Goal: Information Seeking & Learning: Learn about a topic

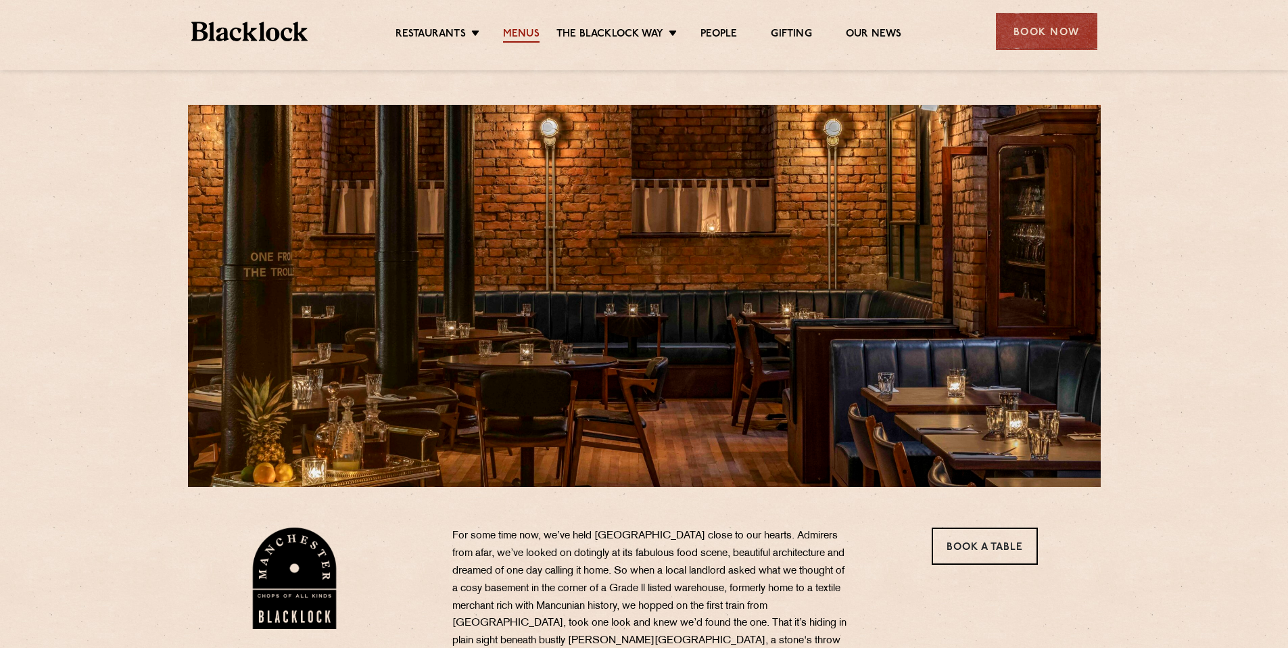
click at [532, 30] on link "Menus" at bounding box center [521, 35] width 37 height 15
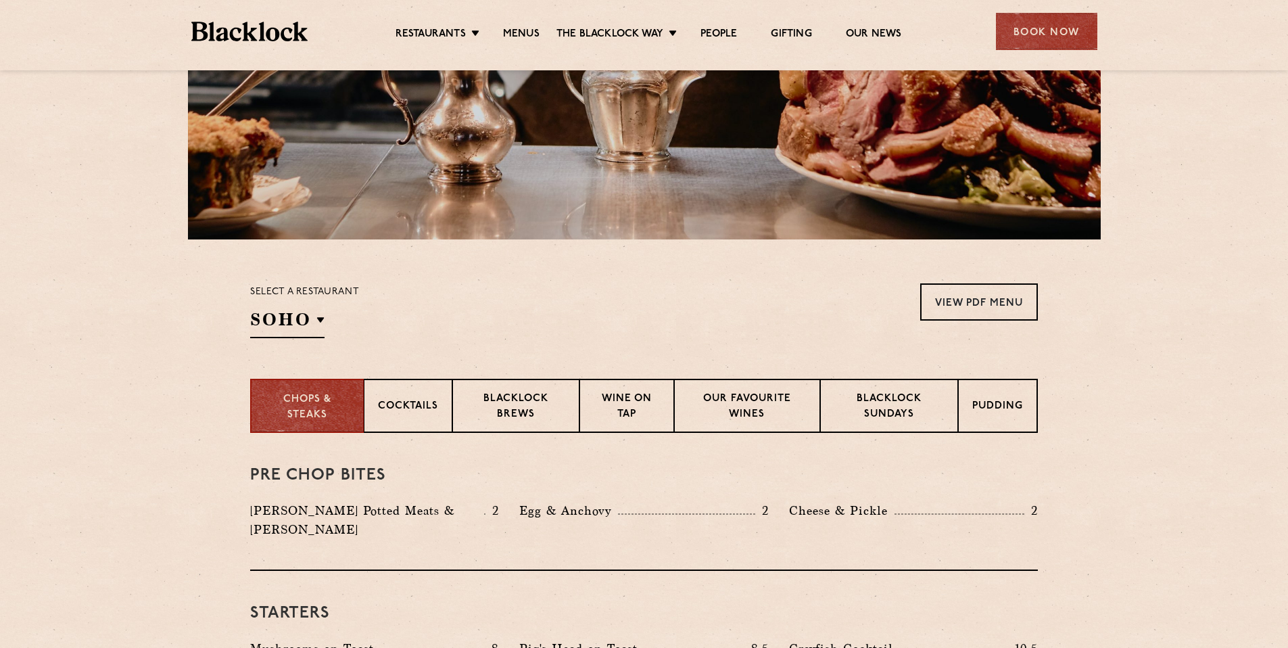
scroll to position [334, 0]
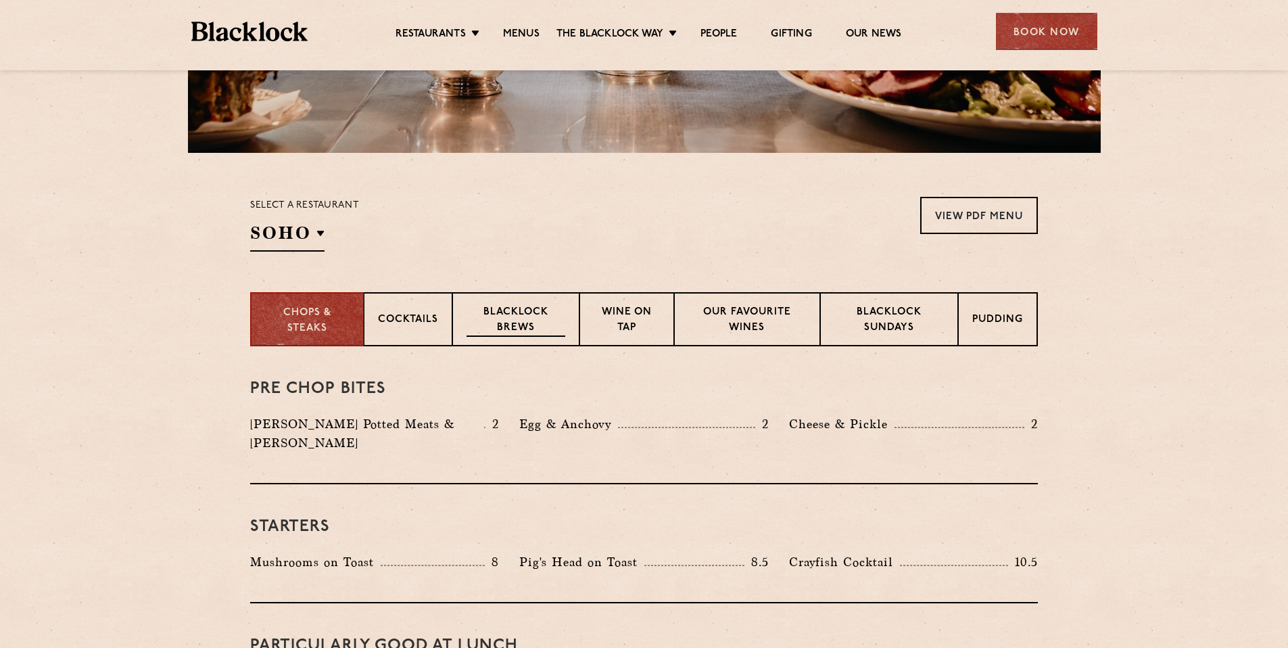
click at [525, 309] on p "Blacklock Brews" at bounding box center [515, 321] width 99 height 32
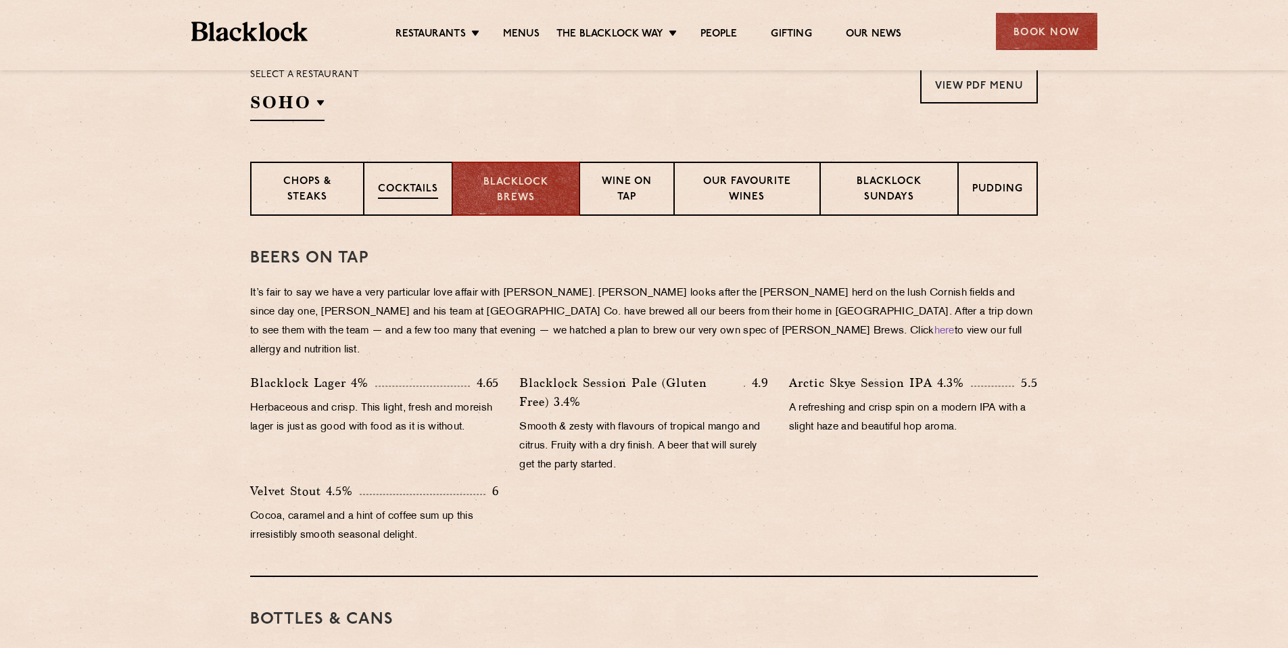
scroll to position [457, 0]
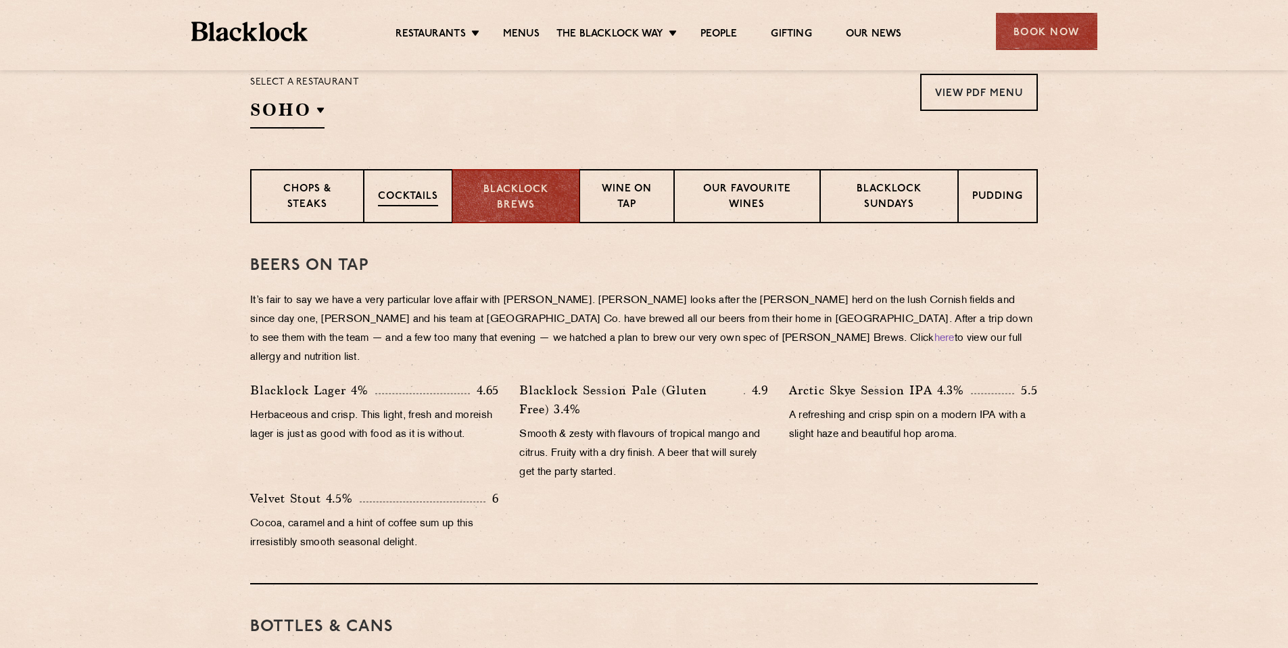
click at [399, 213] on div "Cocktails" at bounding box center [408, 196] width 89 height 54
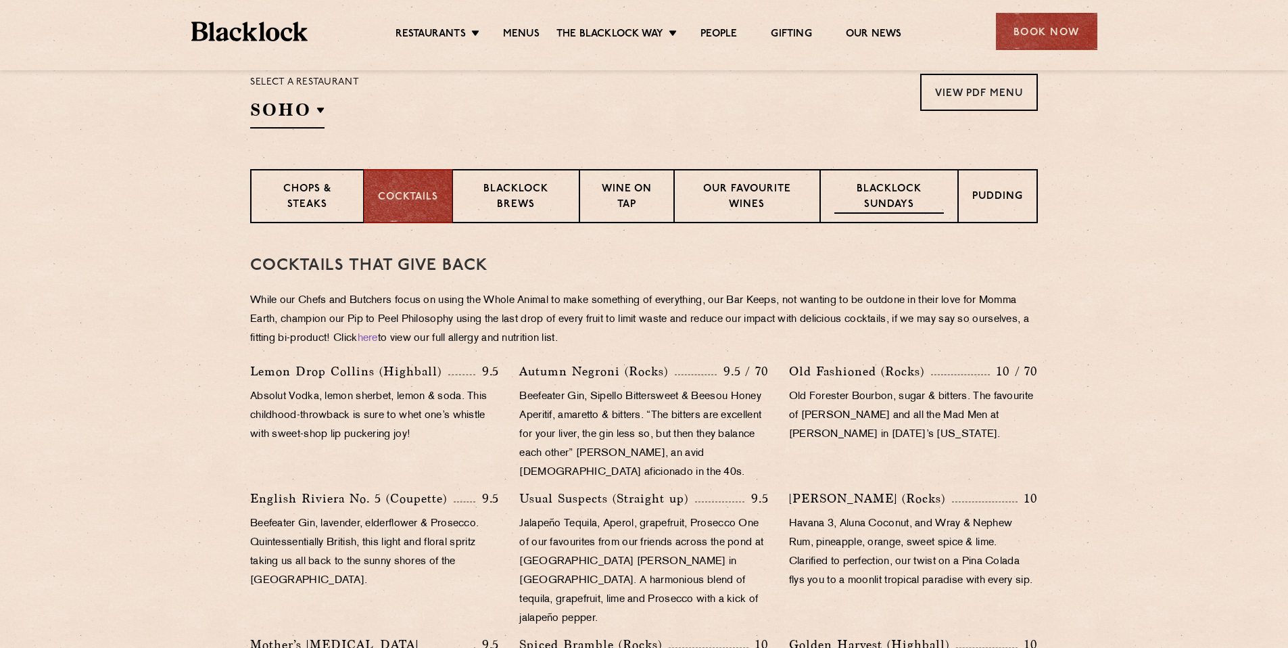
click at [898, 189] on p "Blacklock Sundays" at bounding box center [889, 198] width 110 height 32
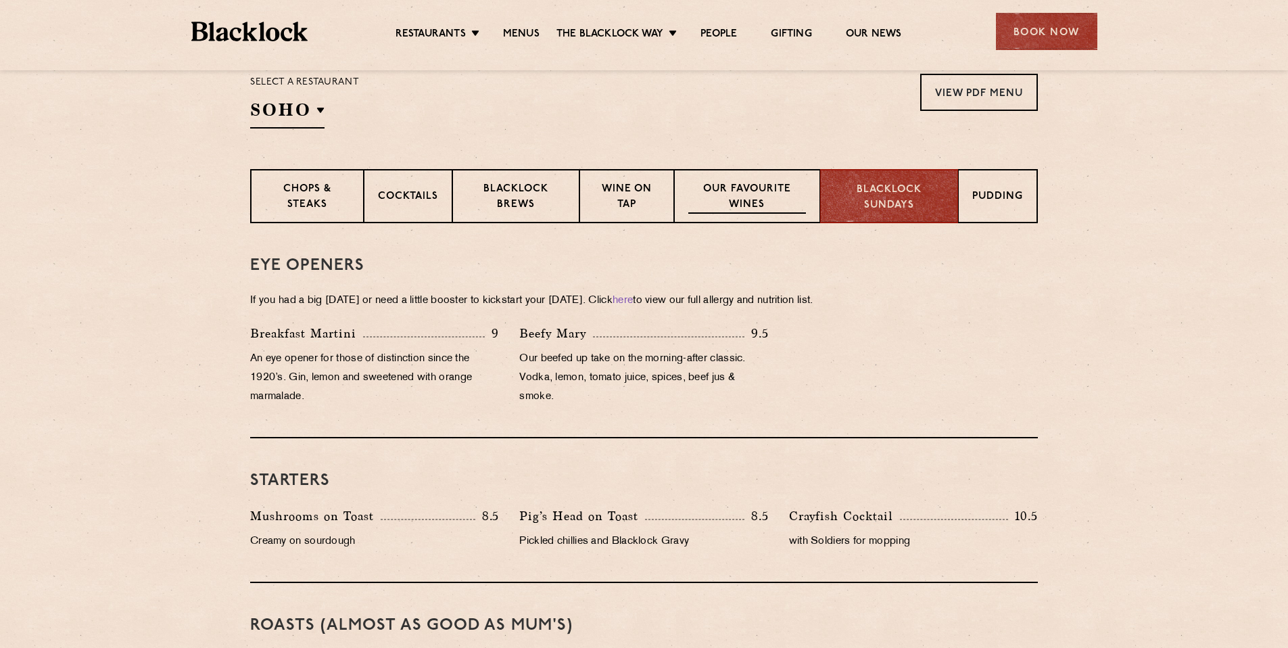
click at [775, 171] on div "Our favourite wines" at bounding box center [746, 196] width 145 height 54
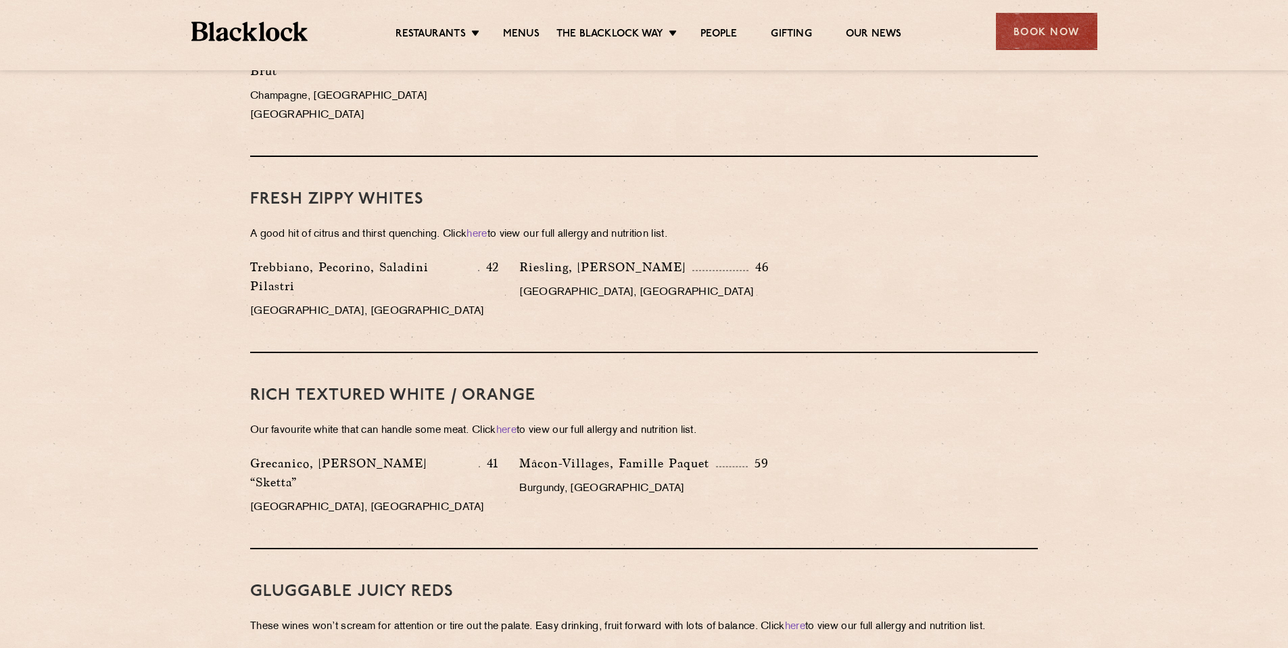
scroll to position [925, 0]
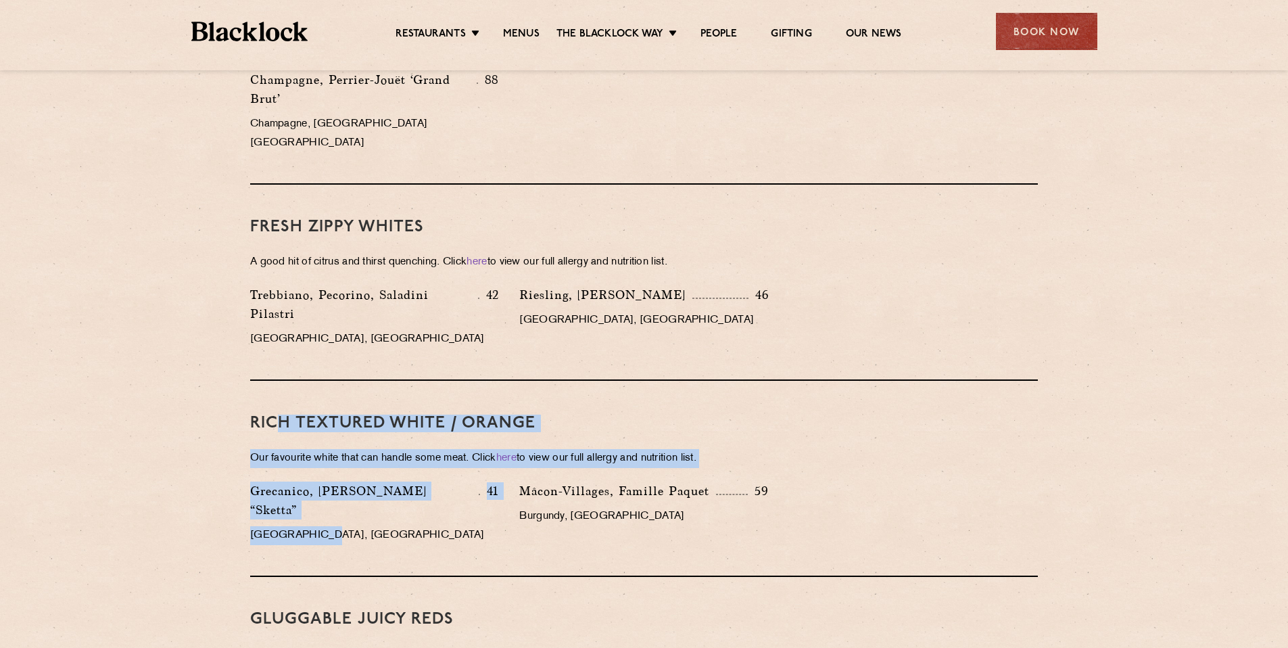
drag, startPoint x: 372, startPoint y: 523, endPoint x: 219, endPoint y: 351, distance: 230.8
click at [260, 381] on div "RICH TEXTURED WHITE / ORANGE Our favourite white that can handle some meat. Cli…" at bounding box center [644, 479] width 788 height 196
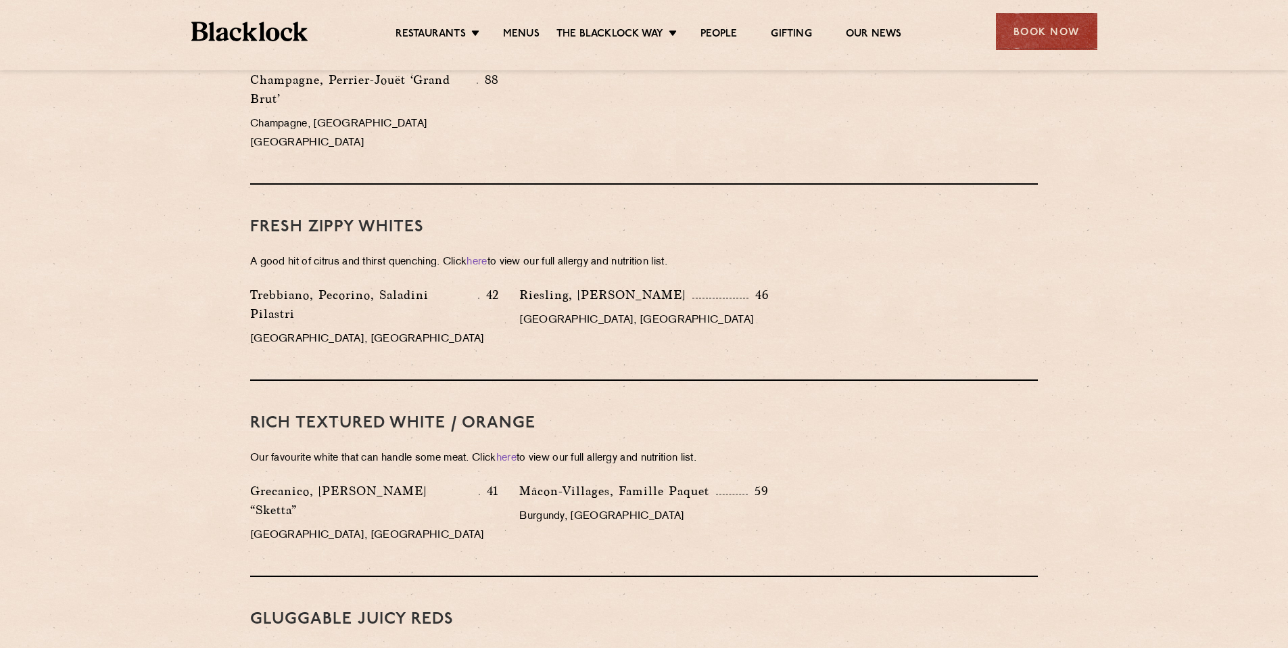
click at [357, 481] on p "Grecanico, [PERSON_NAME] “Sketta”" at bounding box center [364, 500] width 228 height 38
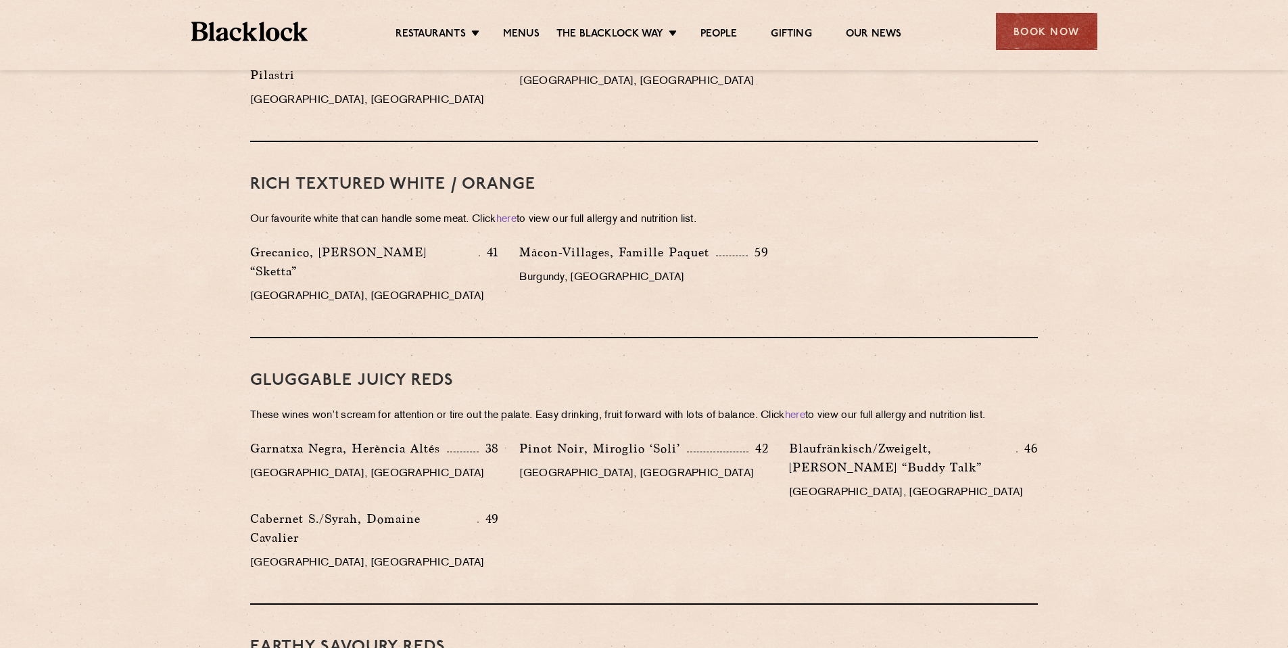
scroll to position [1165, 0]
